Goal: Entertainment & Leisure: Consume media (video, audio)

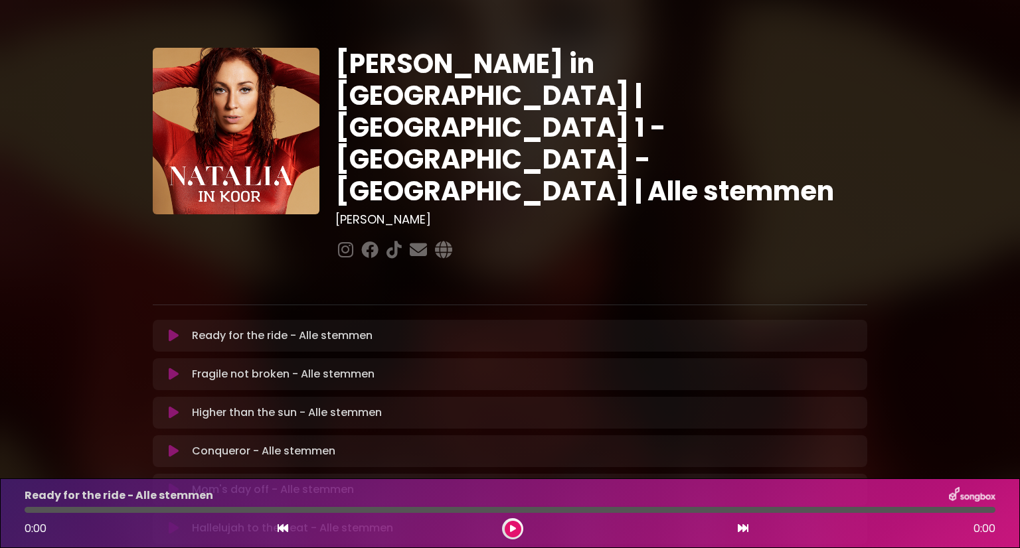
click at [173, 329] on icon at bounding box center [174, 335] width 10 height 13
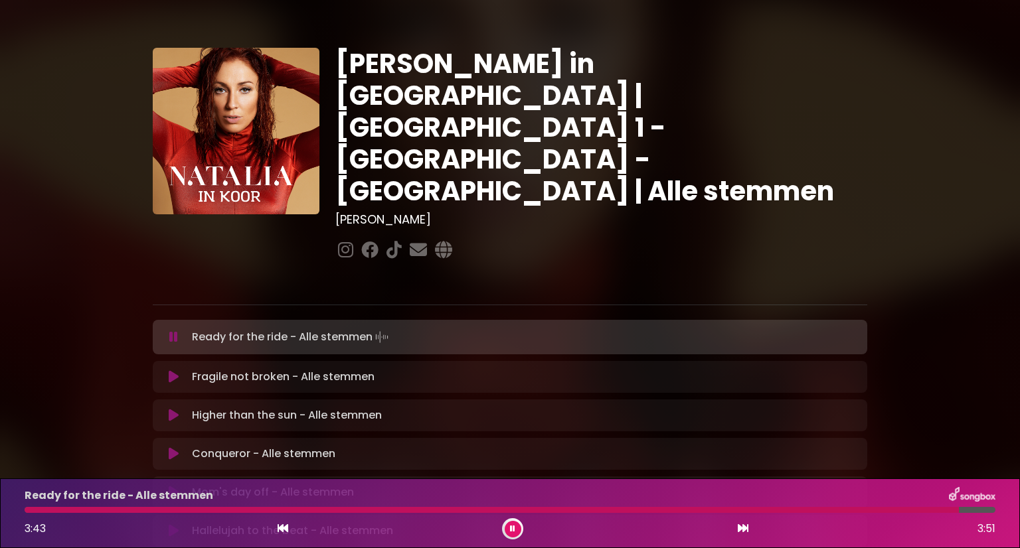
click at [174, 331] on icon at bounding box center [173, 337] width 9 height 13
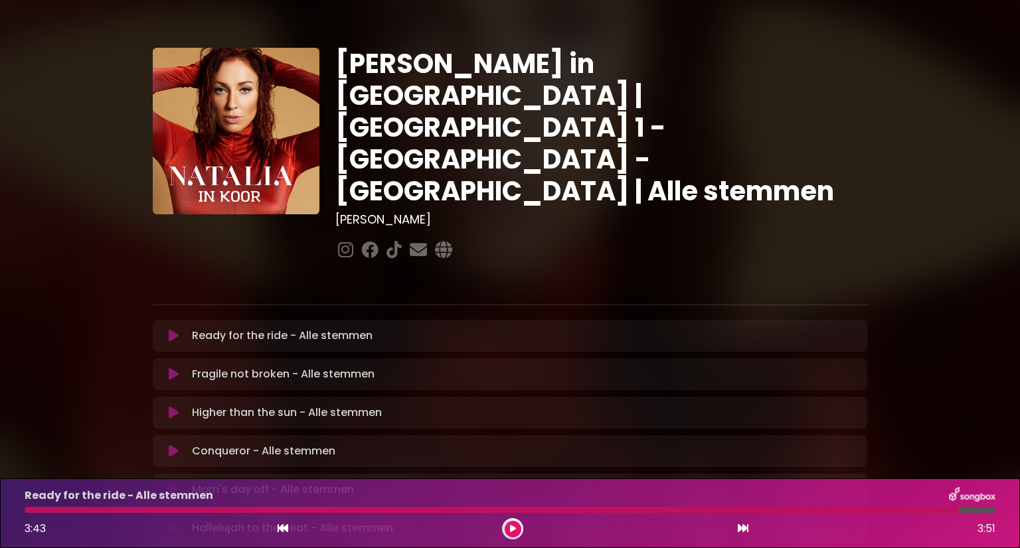
click at [174, 329] on icon at bounding box center [174, 335] width 10 height 13
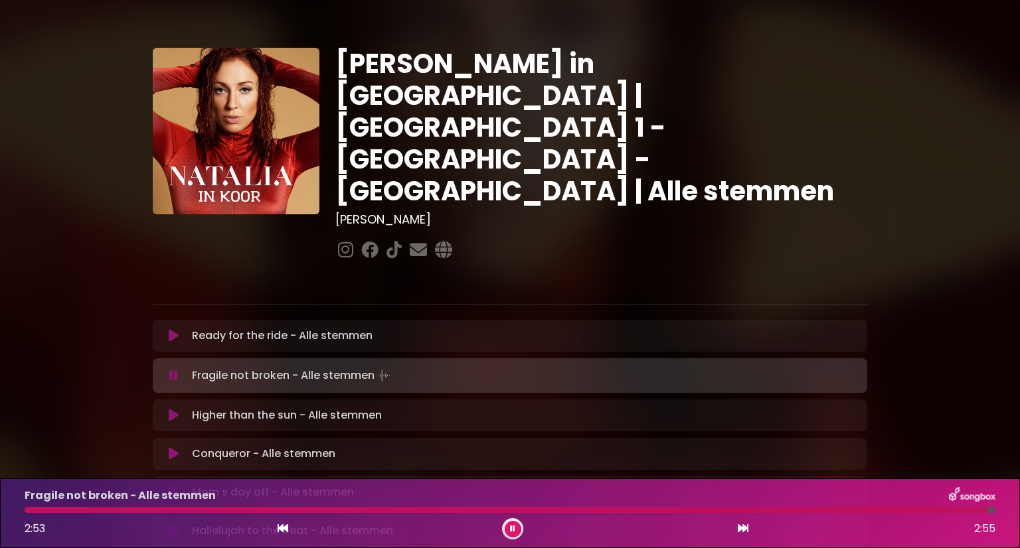
click at [513, 524] on button at bounding box center [513, 529] width 17 height 17
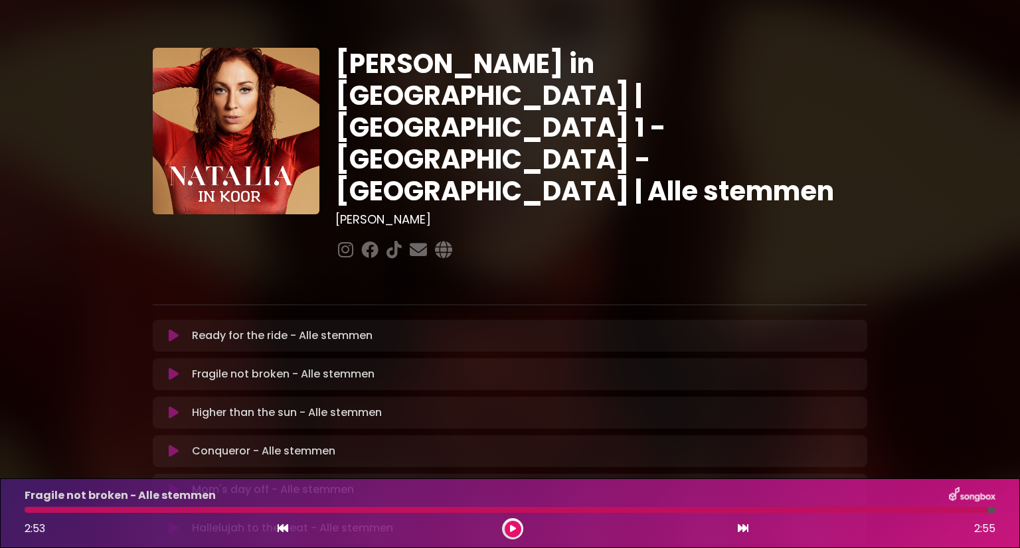
click at [510, 527] on icon at bounding box center [513, 529] width 6 height 8
click at [183, 368] on button at bounding box center [174, 374] width 26 height 13
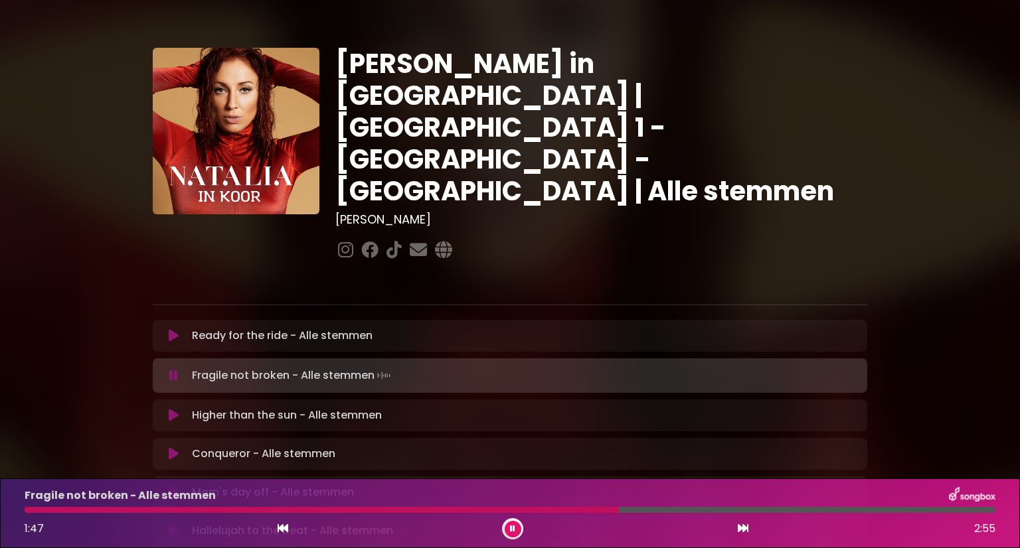
click at [507, 528] on button at bounding box center [513, 529] width 17 height 17
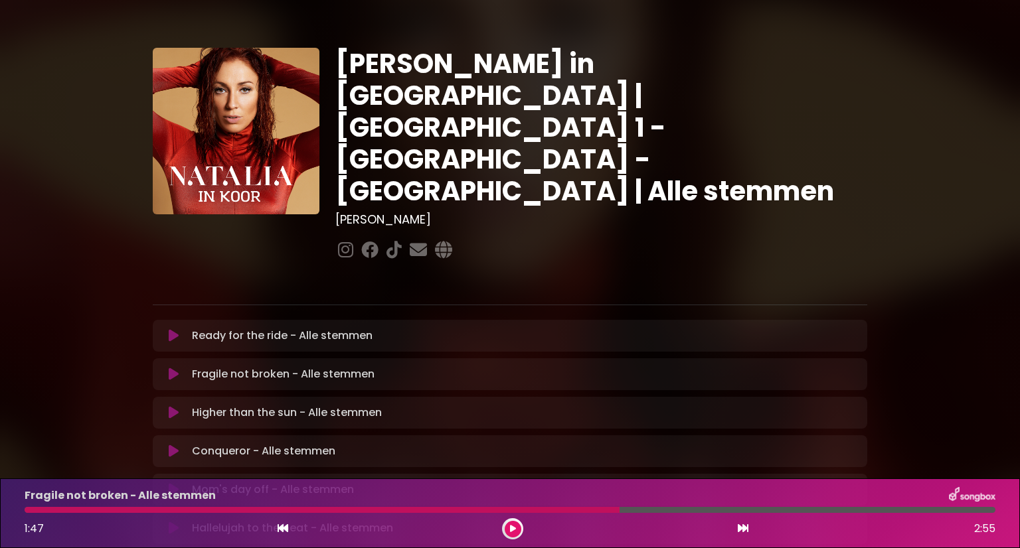
click at [507, 528] on button at bounding box center [513, 529] width 17 height 17
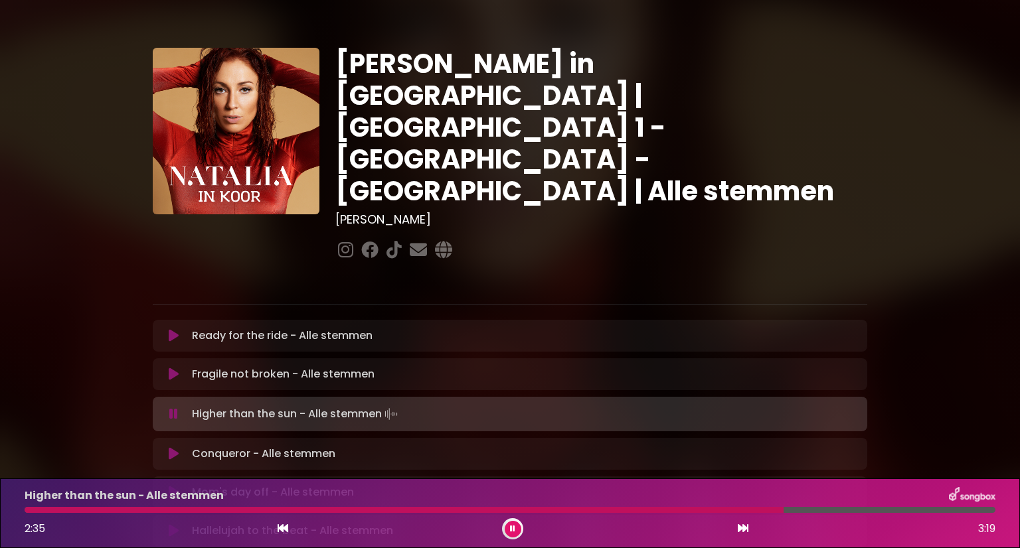
click at [518, 532] on button at bounding box center [513, 529] width 17 height 17
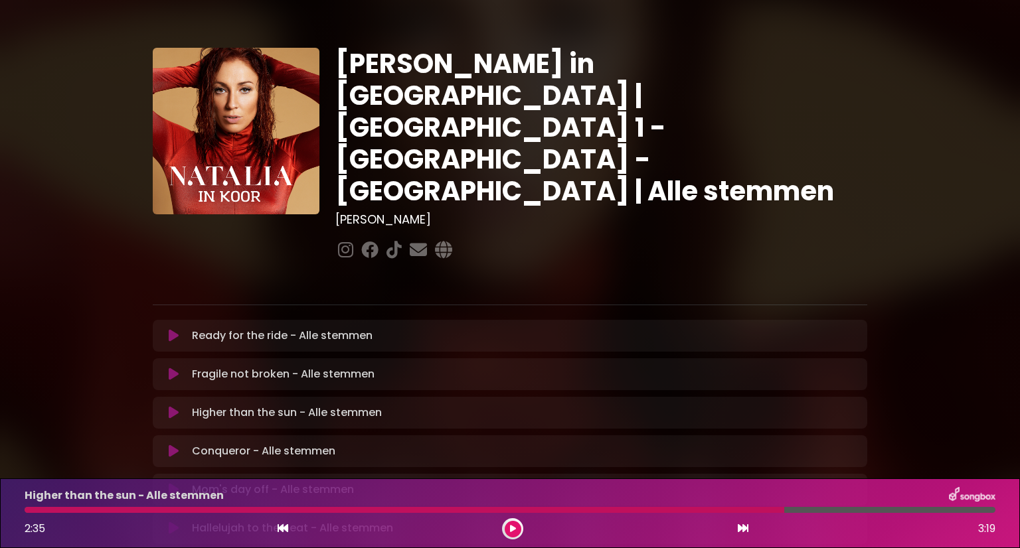
click at [518, 532] on button at bounding box center [513, 529] width 17 height 17
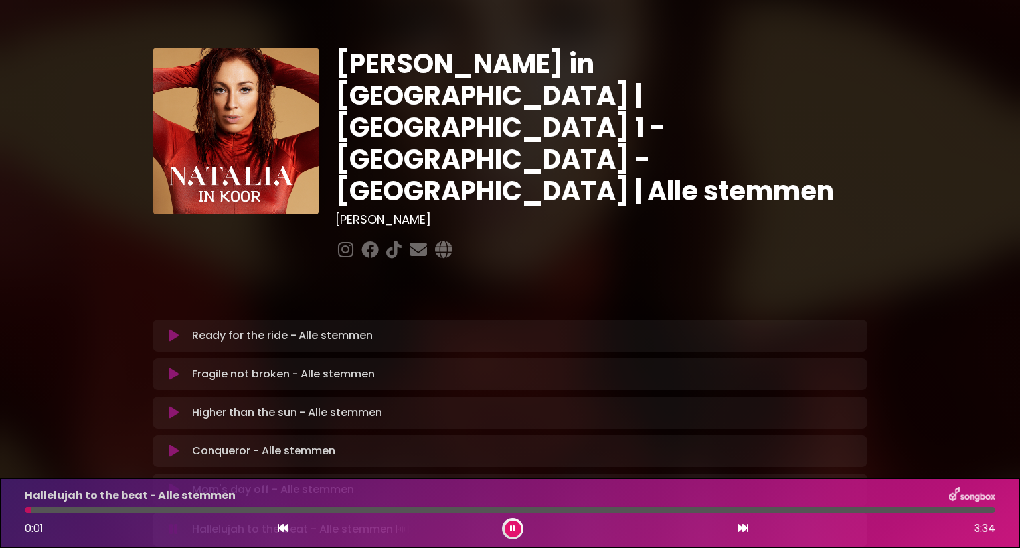
click at [515, 529] on button at bounding box center [513, 529] width 17 height 17
click at [172, 329] on icon at bounding box center [174, 335] width 10 height 13
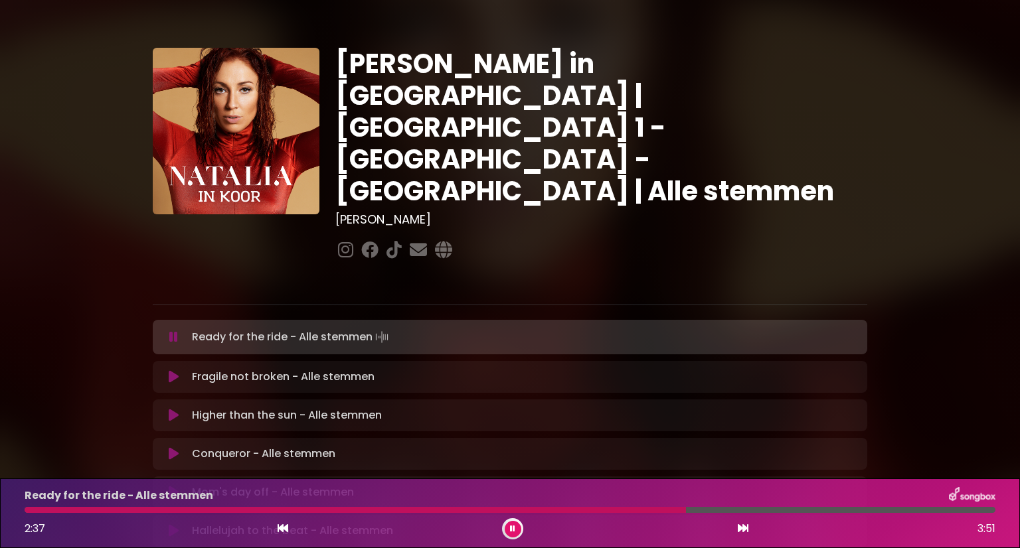
click at [171, 331] on icon at bounding box center [173, 337] width 9 height 13
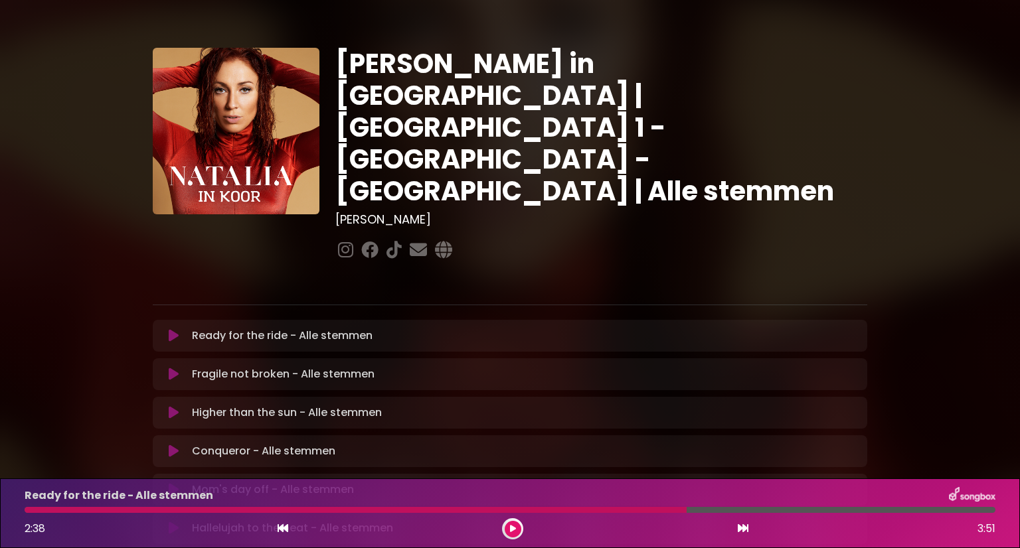
click at [512, 529] on icon at bounding box center [512, 529] width 9 height 10
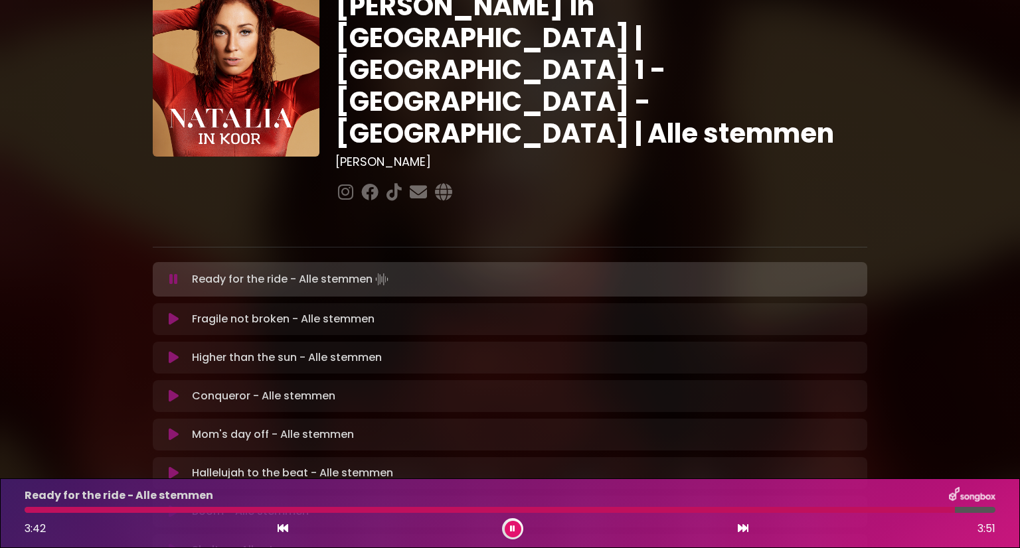
scroll to position [57, 0]
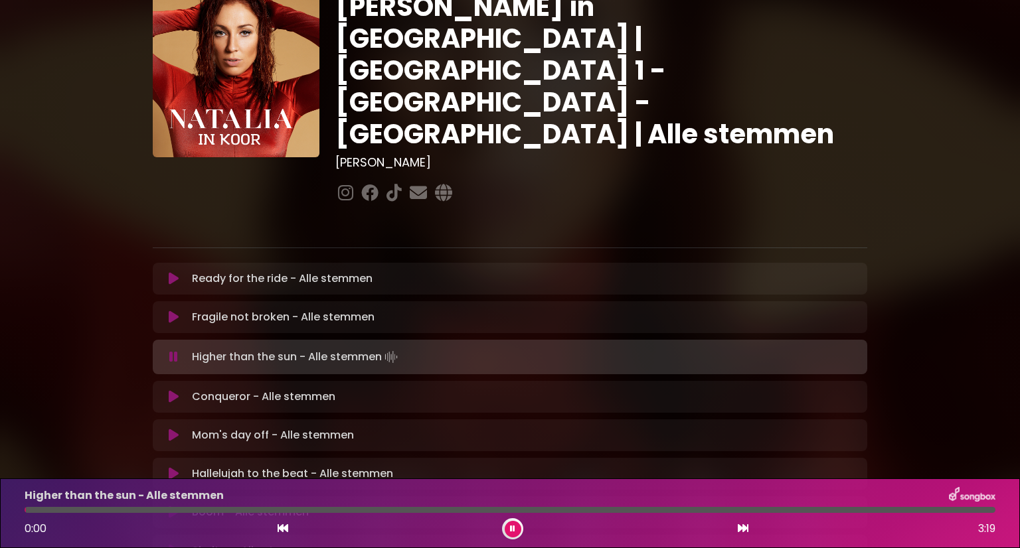
click at [170, 311] on icon at bounding box center [174, 317] width 10 height 13
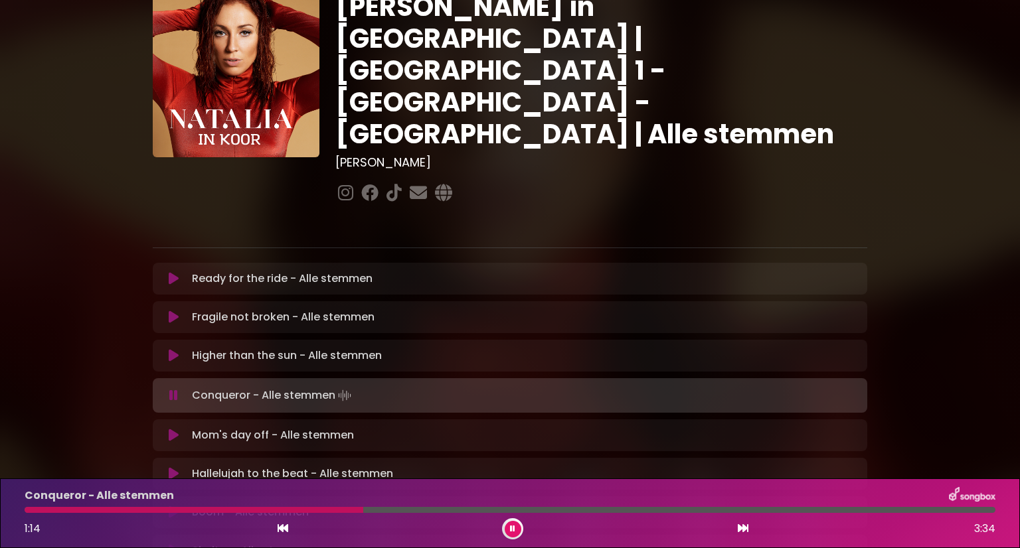
click at [513, 524] on icon at bounding box center [513, 528] width 8 height 9
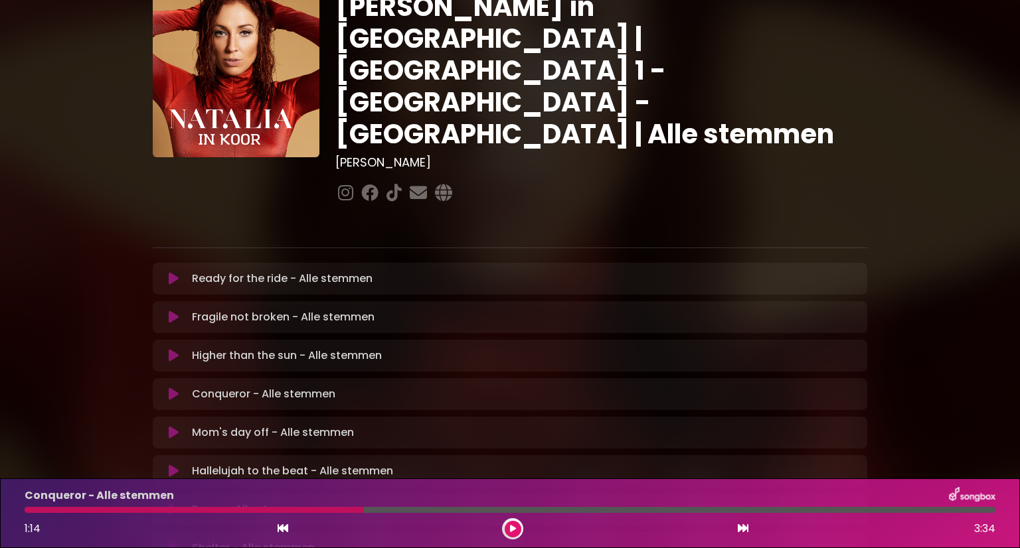
click at [327, 520] on div "1:14 3:34" at bounding box center [510, 529] width 987 height 21
drag, startPoint x: 363, startPoint y: 507, endPoint x: 0, endPoint y: 569, distance: 368.5
click at [0, 548] on html "× [PERSON_NAME] in Koor | [GEOGRAPHIC_DATA] 1 - [GEOGRAPHIC_DATA] - [GEOGRAPHIC…" at bounding box center [510, 274] width 1020 height 548
click at [271, 348] on p "Higher than the sun - Alle stemmen Loading Track..." at bounding box center [287, 356] width 190 height 16
click at [177, 349] on icon at bounding box center [173, 356] width 13 height 15
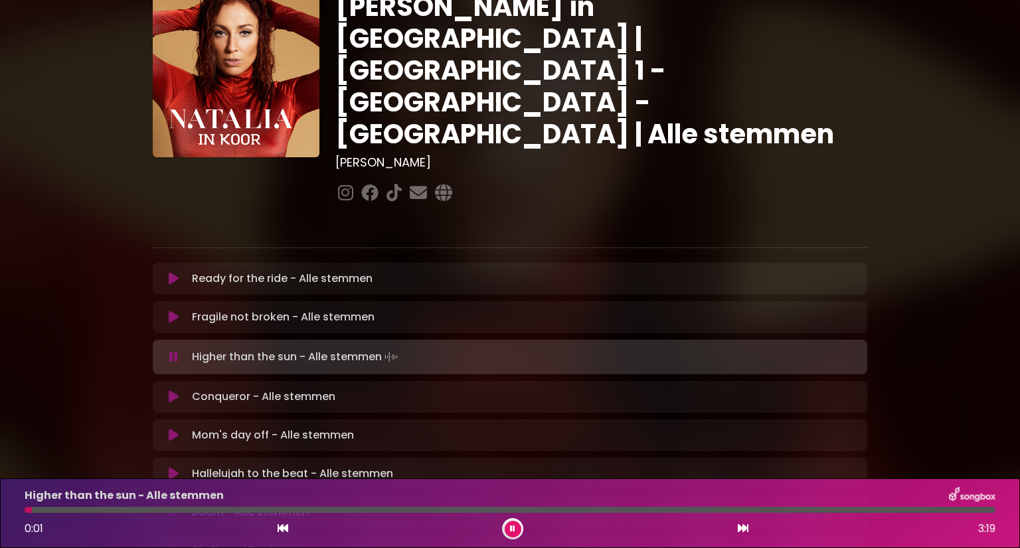
click at [173, 390] on icon at bounding box center [174, 396] width 10 height 13
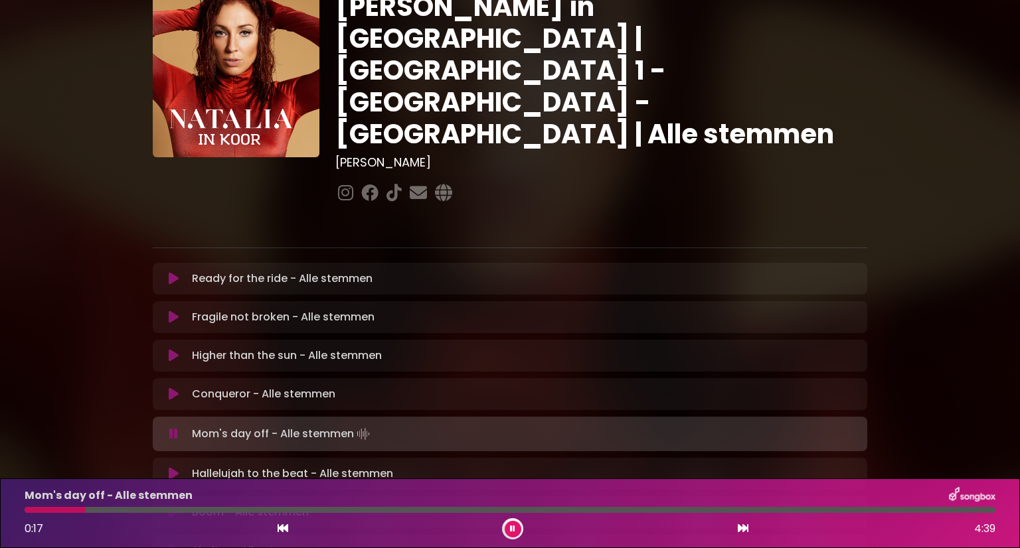
click at [175, 428] on icon at bounding box center [173, 434] width 9 height 13
